Goal: Task Accomplishment & Management: Manage account settings

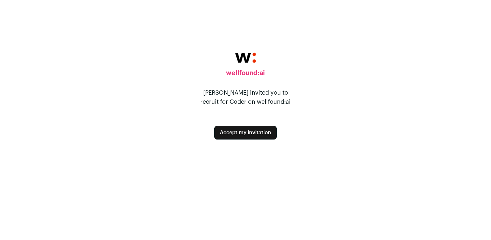
click at [257, 135] on button "Accept my invitation" at bounding box center [246, 133] width 62 height 14
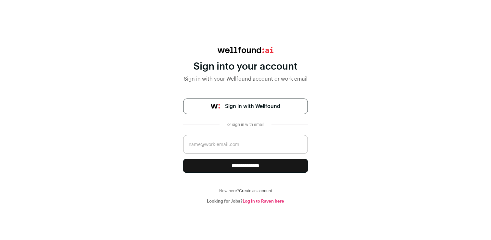
click at [253, 144] on input "email" at bounding box center [245, 144] width 125 height 19
type input "connor.brim@coder.com"
click at [255, 96] on div "**********" at bounding box center [245, 125] width 125 height 157
click at [252, 103] on span "Sign in with Wellfound" at bounding box center [252, 106] width 55 height 8
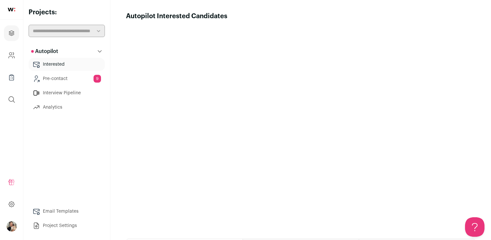
click at [87, 79] on link "Pre-contact 9" at bounding box center [67, 78] width 76 height 13
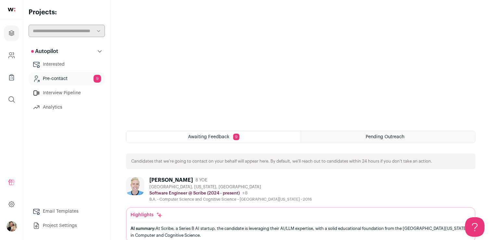
scroll to position [112, 0]
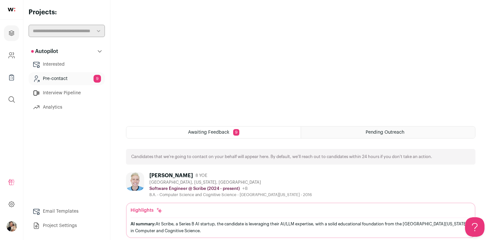
click at [215, 131] on span "Awaiting Feedback" at bounding box center [208, 132] width 41 height 5
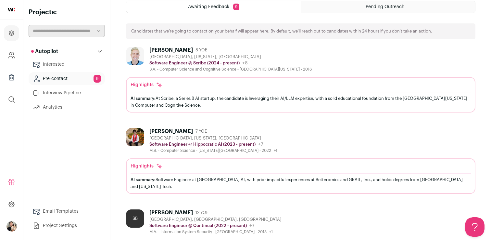
scroll to position [245, 0]
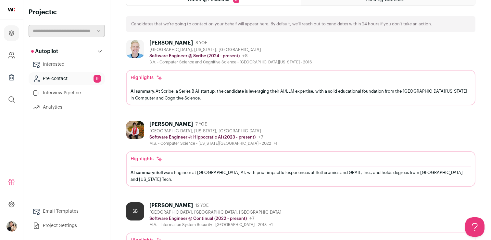
click at [173, 41] on div "Casey Davis" at bounding box center [172, 43] width 44 height 7
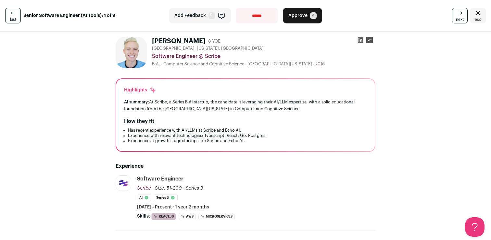
click at [215, 101] on div "AI summary: At Scribe, a Series B AI startup, the candidate is leveraging their…" at bounding box center [245, 105] width 243 height 14
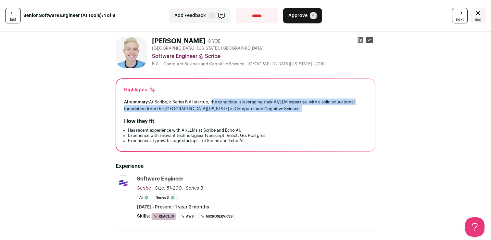
drag, startPoint x: 215, startPoint y: 101, endPoint x: 312, endPoint y: 111, distance: 98.0
click at [312, 111] on div "AI summary: At Scribe, a Series B AI startup, the candidate is leveraging their…" at bounding box center [245, 105] width 243 height 14
drag, startPoint x: 312, startPoint y: 111, endPoint x: 294, endPoint y: 99, distance: 21.5
click at [294, 99] on div "AI summary: At Scribe, a Series B AI startup, the candidate is leveraging their…" at bounding box center [245, 105] width 243 height 14
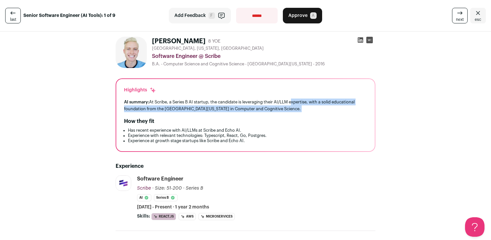
click at [294, 99] on div "AI summary: At Scribe, a Series B AI startup, the candidate is leveraging their…" at bounding box center [245, 105] width 243 height 14
drag, startPoint x: 294, startPoint y: 99, endPoint x: 301, endPoint y: 112, distance: 14.3
click at [301, 112] on div "AI summary: At Scribe, a Series B AI startup, the candidate is leveraging their…" at bounding box center [245, 105] width 243 height 14
drag, startPoint x: 301, startPoint y: 112, endPoint x: 137, endPoint y: 103, distance: 164.1
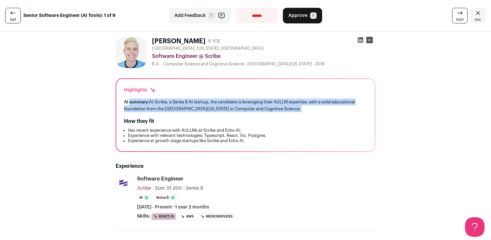
click at [137, 103] on div "AI summary: At Scribe, a Series B AI startup, the candidate is leveraging their…" at bounding box center [245, 105] width 243 height 14
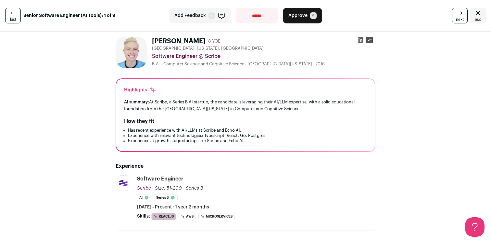
click at [120, 86] on div "Highlights AI summary: At Scribe, a Series B AI startup, the candidate is lever…" at bounding box center [245, 115] width 259 height 72
drag, startPoint x: 120, startPoint y: 86, endPoint x: 262, endPoint y: 155, distance: 157.7
click at [265, 145] on div "Highlights AI summary: At Scribe, a Series B AI startup, the candidate is lever…" at bounding box center [245, 115] width 259 height 72
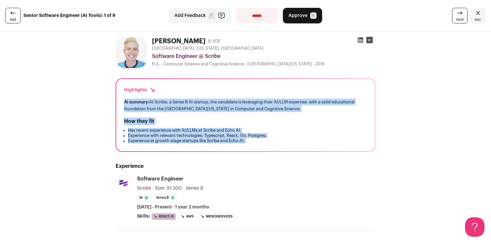
drag, startPoint x: 265, startPoint y: 145, endPoint x: 265, endPoint y: 99, distance: 45.5
click at [265, 99] on div "Highlights AI summary: At Scribe, a Series B AI startup, the candidate is lever…" at bounding box center [245, 115] width 259 height 72
click at [265, 99] on div "AI summary: At Scribe, a Series B AI startup, the candidate is leveraging their…" at bounding box center [245, 105] width 243 height 14
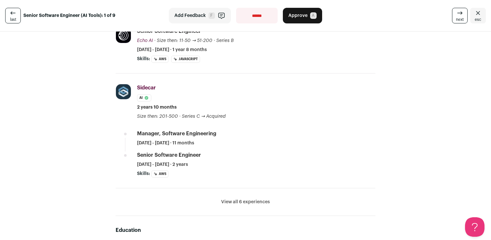
scroll to position [216, 0]
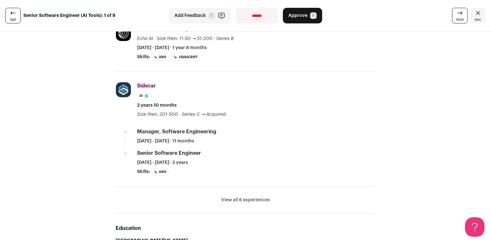
click at [249, 203] on button "View all 6 experiences" at bounding box center [245, 200] width 49 height 7
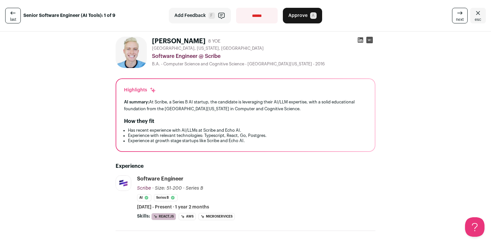
scroll to position [3, 0]
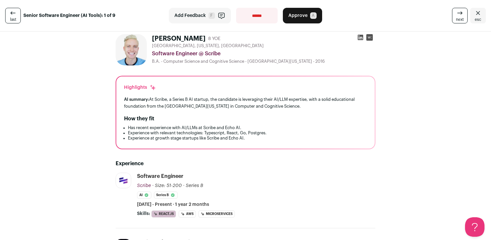
click at [169, 102] on div "AI summary: At Scribe, a Series B AI startup, the candidate is leveraging their…" at bounding box center [245, 103] width 243 height 14
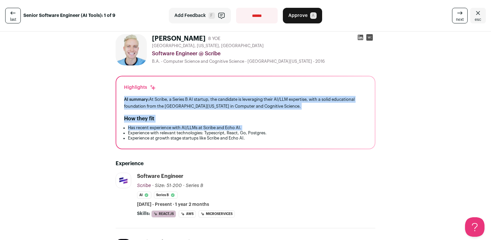
drag, startPoint x: 169, startPoint y: 102, endPoint x: 176, endPoint y: 126, distance: 25.5
click at [176, 126] on div "Highlights AI summary: At Scribe, a Series B AI startup, the candidate is lever…" at bounding box center [245, 112] width 259 height 72
click at [176, 126] on li "Has recent experience with AI/LLMs at Scribe and Echo AI." at bounding box center [247, 127] width 239 height 5
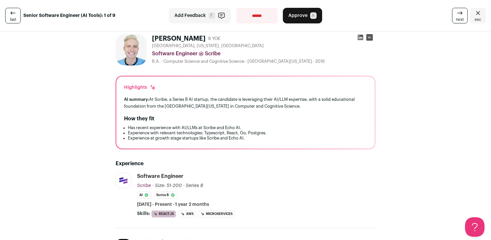
click at [170, 133] on li "Experience with relevant technologies: Typescript, React, Go, Postgres." at bounding box center [247, 132] width 239 height 5
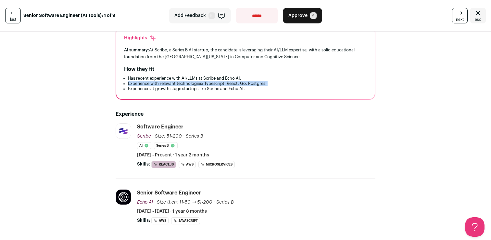
scroll to position [0, 0]
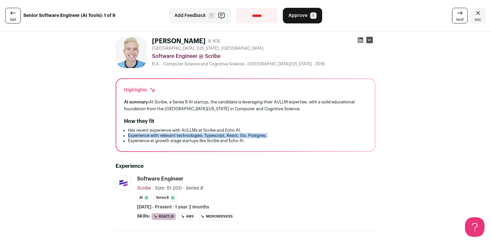
click at [307, 21] on button "Approve A" at bounding box center [302, 16] width 39 height 16
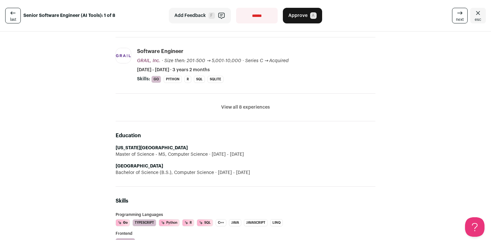
scroll to position [179, 0]
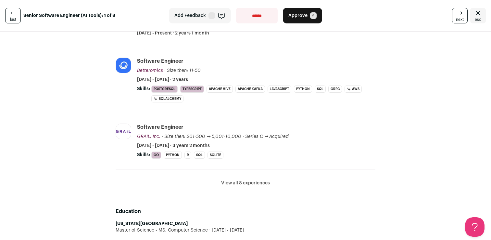
click at [315, 15] on span "A" at bounding box center [313, 15] width 7 height 7
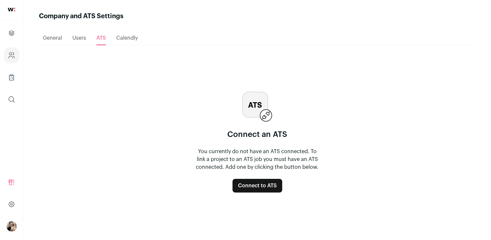
click at [261, 186] on button "Connect to ATS" at bounding box center [258, 186] width 50 height 14
